Goal: Navigation & Orientation: Find specific page/section

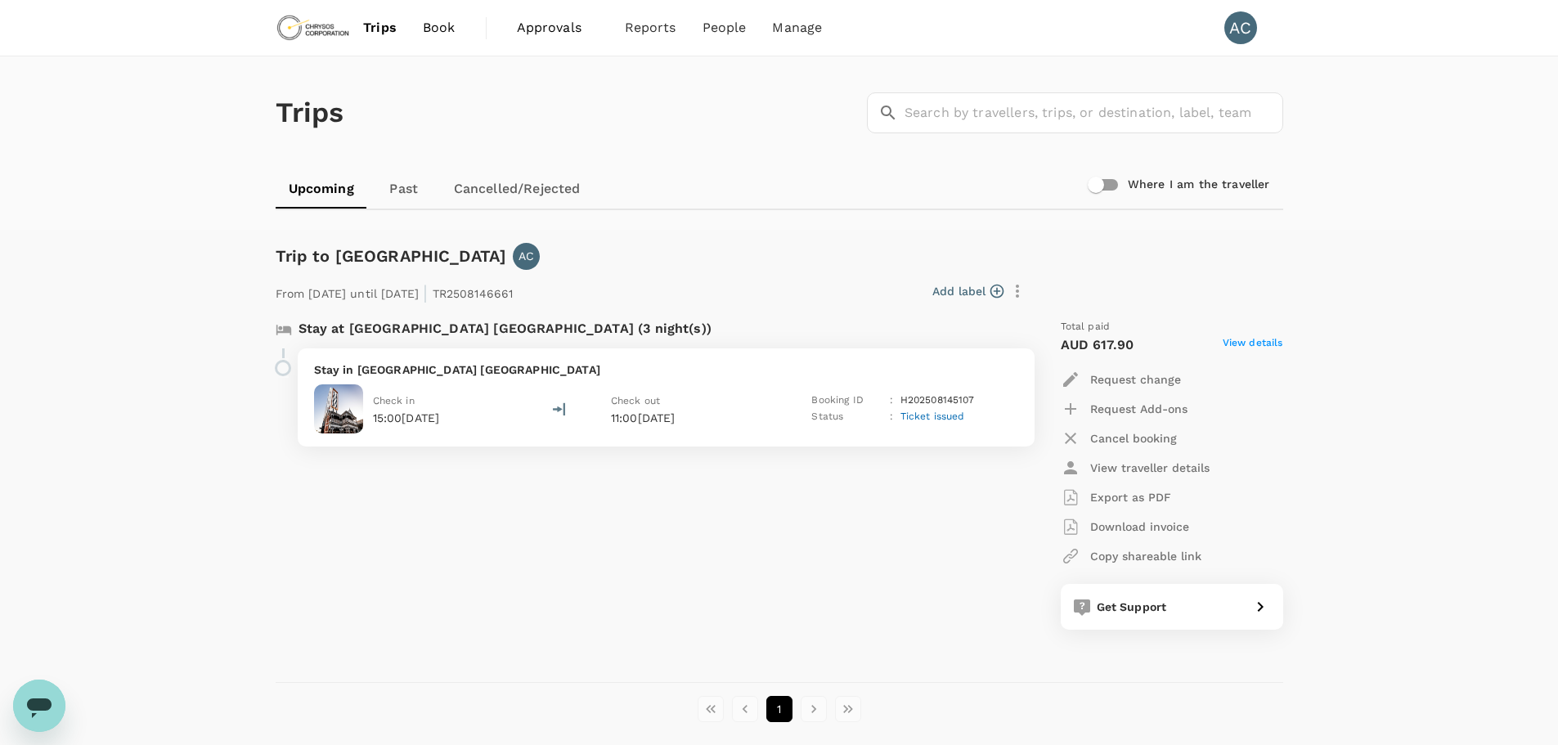
click at [415, 370] on p "Stay in [GEOGRAPHIC_DATA] [GEOGRAPHIC_DATA]" at bounding box center [666, 370] width 704 height 16
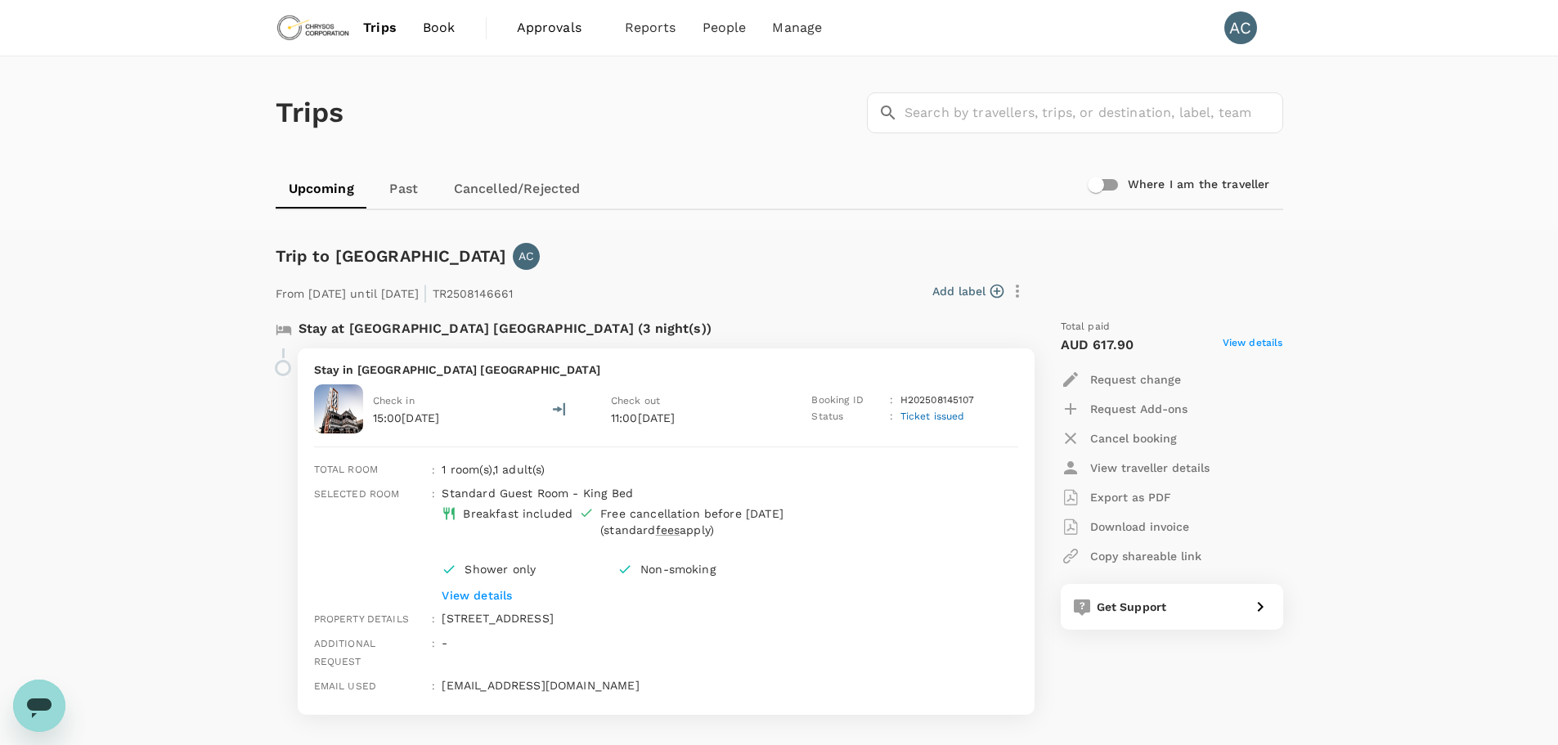
click at [409, 373] on p "Stay in [GEOGRAPHIC_DATA] [GEOGRAPHIC_DATA]" at bounding box center [666, 370] width 704 height 16
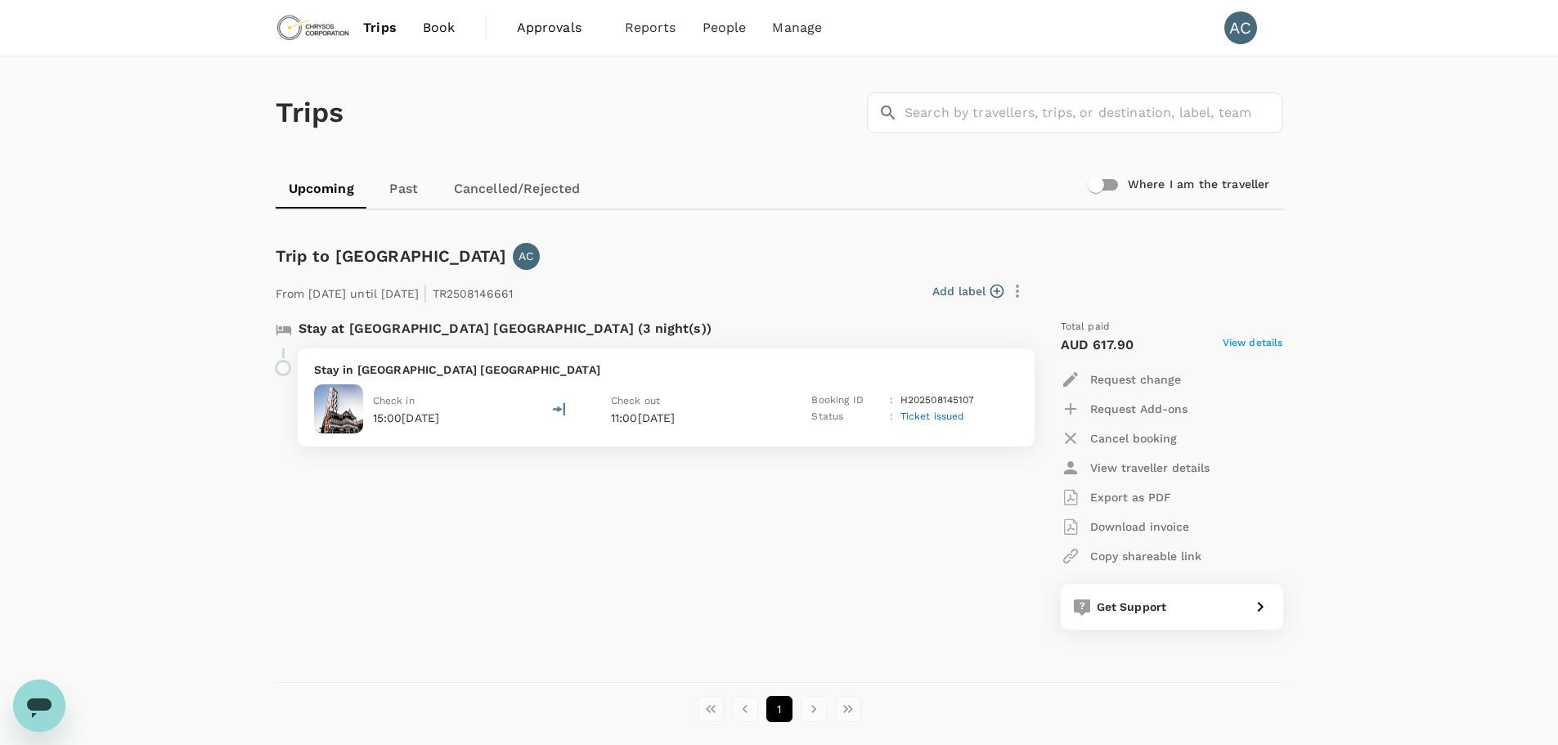
click at [417, 371] on p "Stay in [GEOGRAPHIC_DATA] [GEOGRAPHIC_DATA]" at bounding box center [666, 370] width 704 height 16
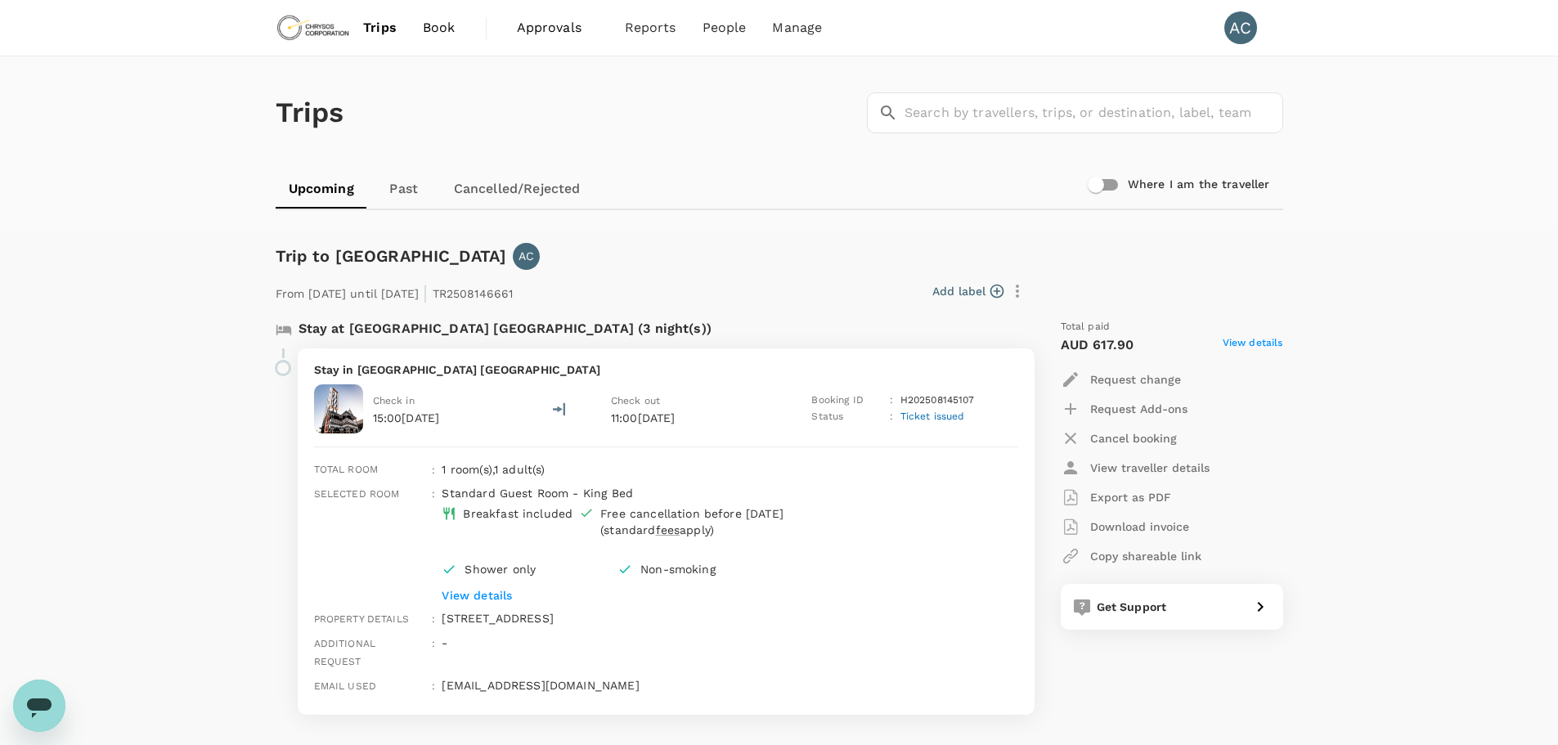
drag, startPoint x: 598, startPoint y: 209, endPoint x: 490, endPoint y: 595, distance: 401.6
click at [490, 595] on p "View details" at bounding box center [705, 595] width 527 height 16
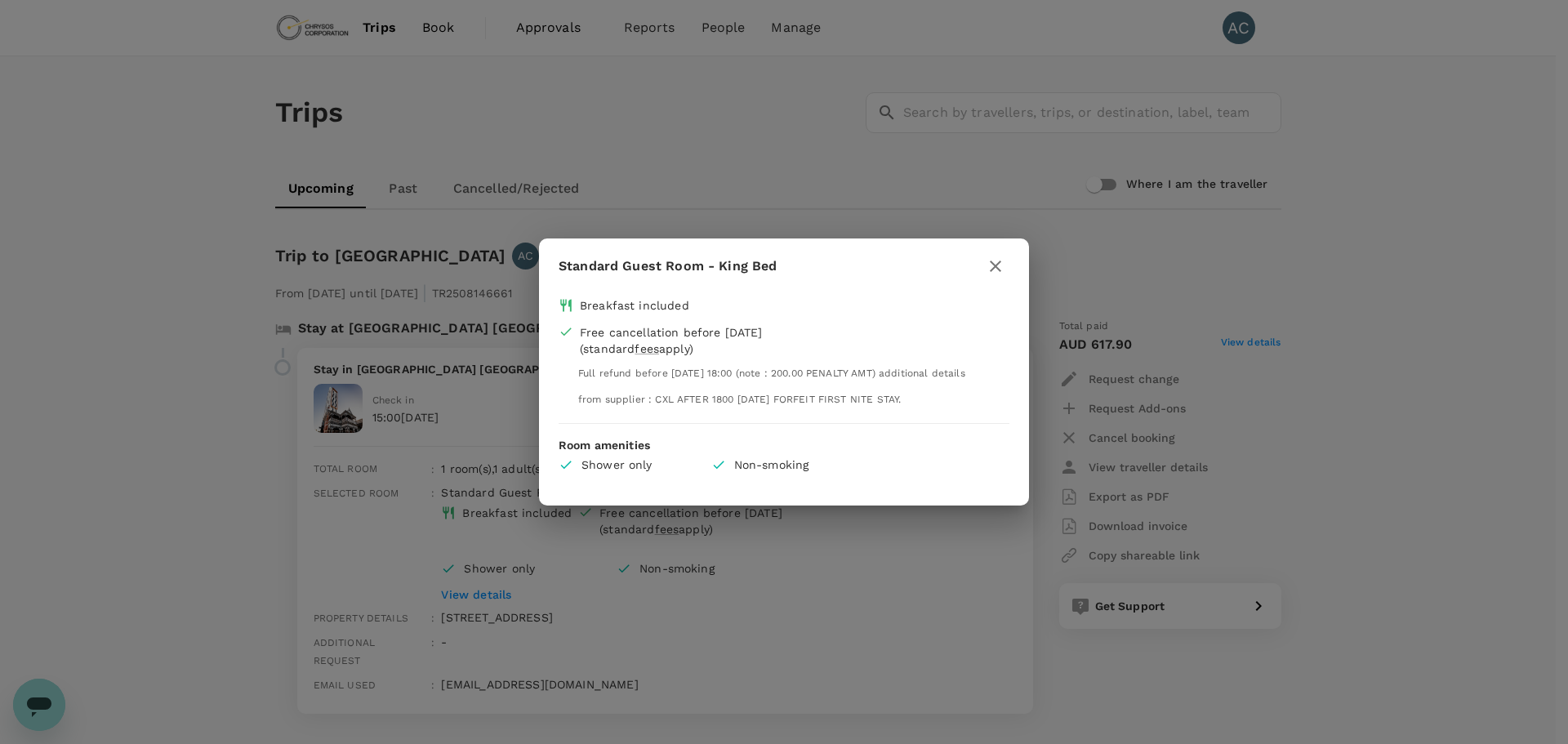
click at [992, 266] on icon "button" at bounding box center [996, 267] width 20 height 20
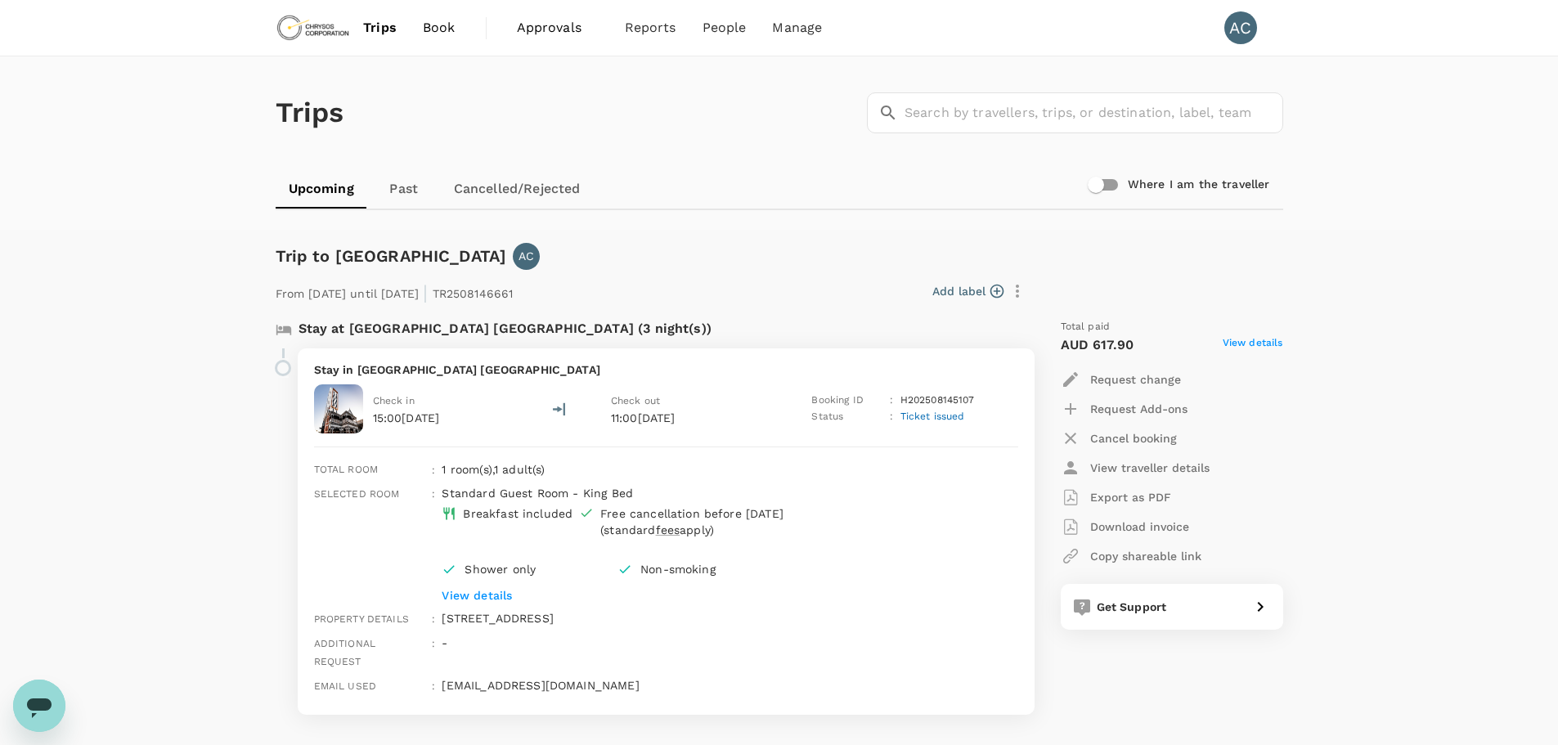
click at [481, 597] on p "View details" at bounding box center [705, 595] width 527 height 16
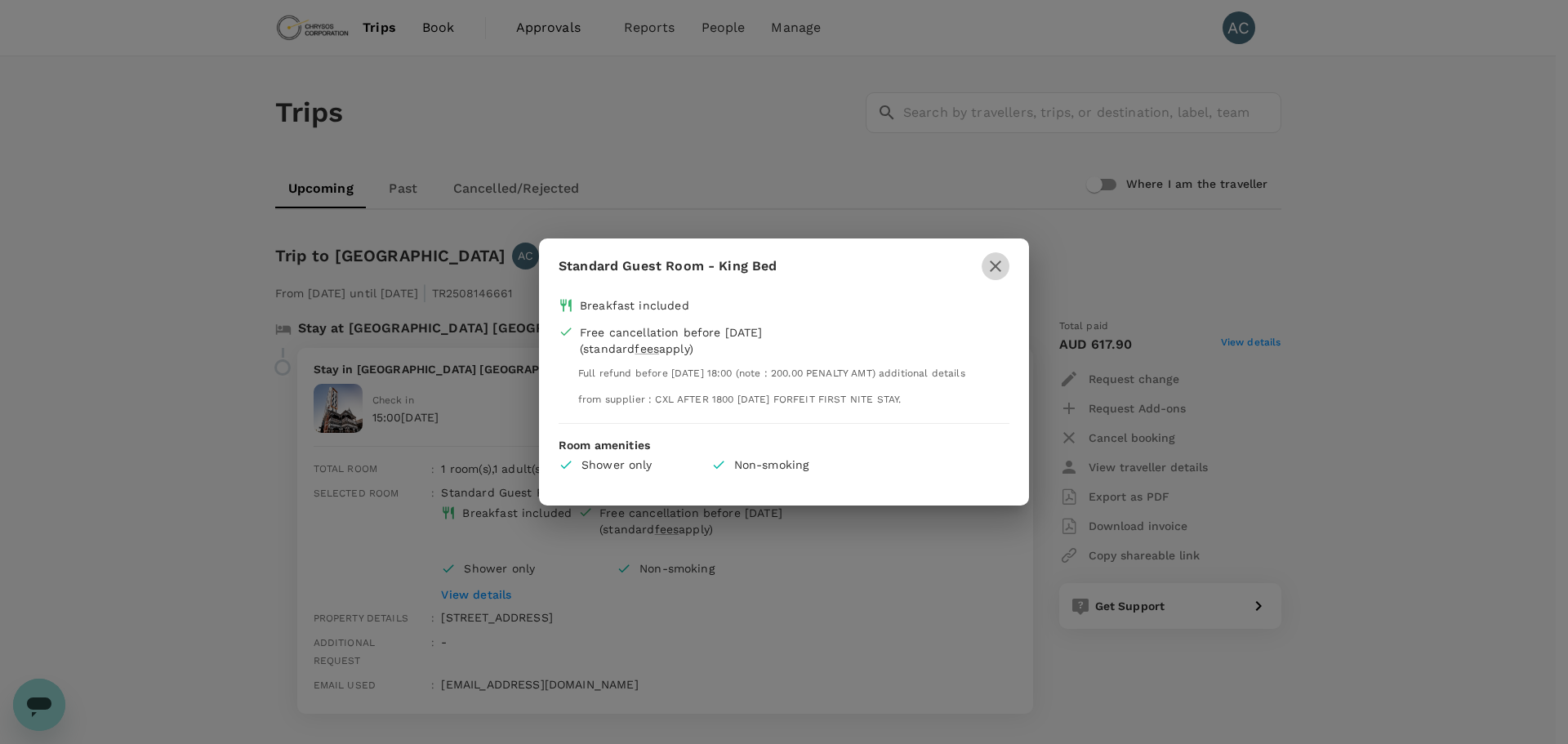
click at [998, 264] on icon "button" at bounding box center [996, 267] width 20 height 20
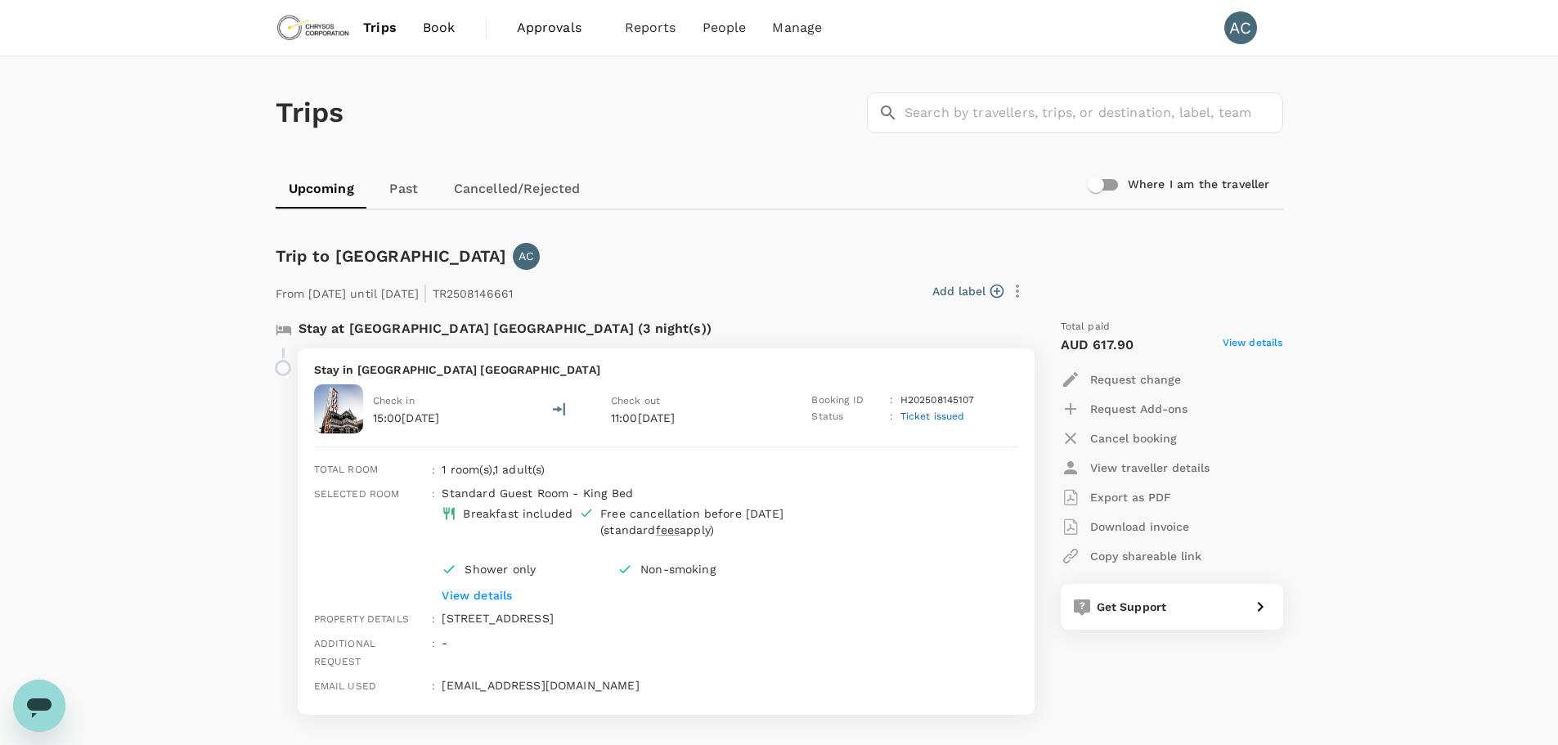
click at [545, 30] on span "Approvals" at bounding box center [558, 28] width 82 height 20
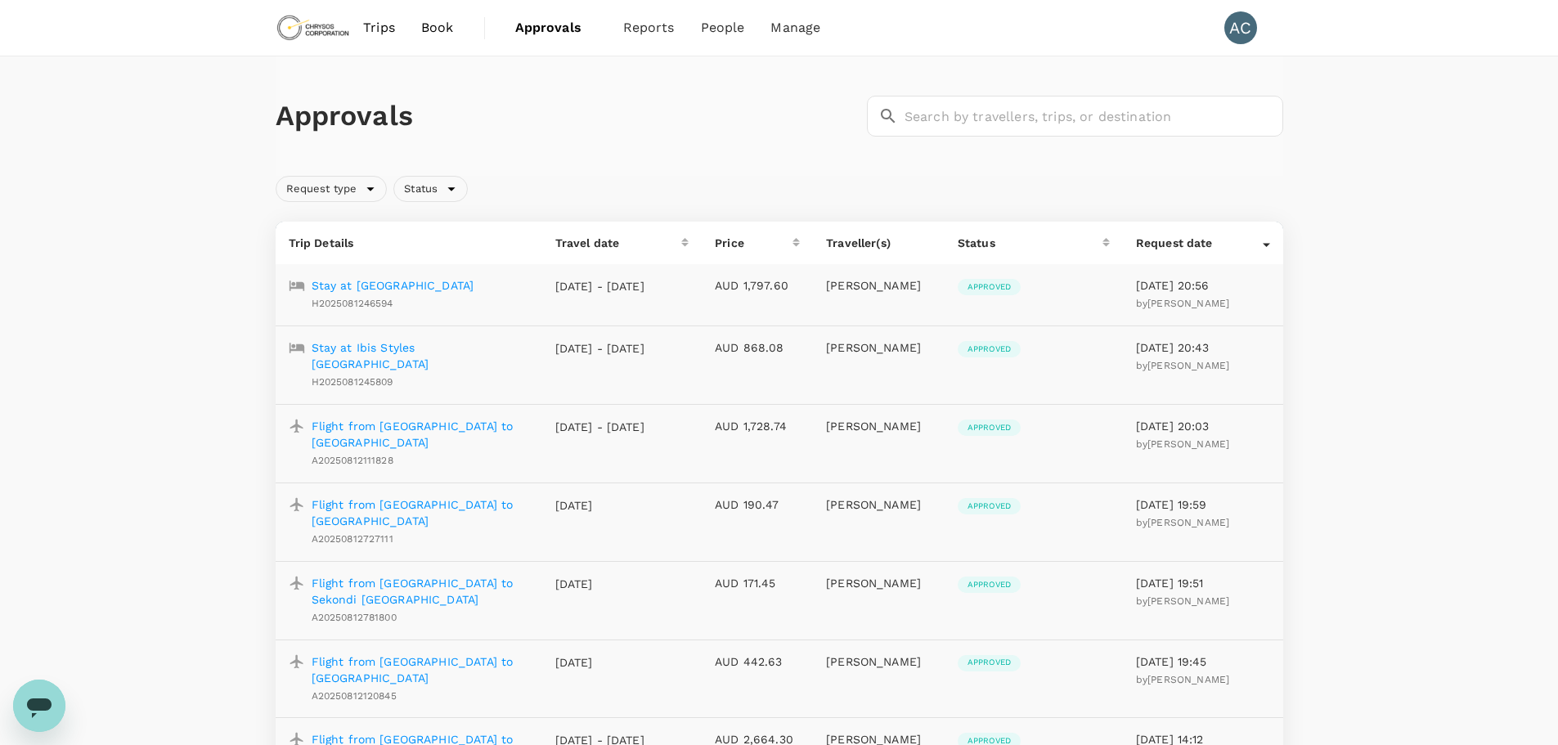
click at [668, 101] on h1 "Approvals" at bounding box center [568, 116] width 585 height 34
